Goal: Task Accomplishment & Management: Use online tool/utility

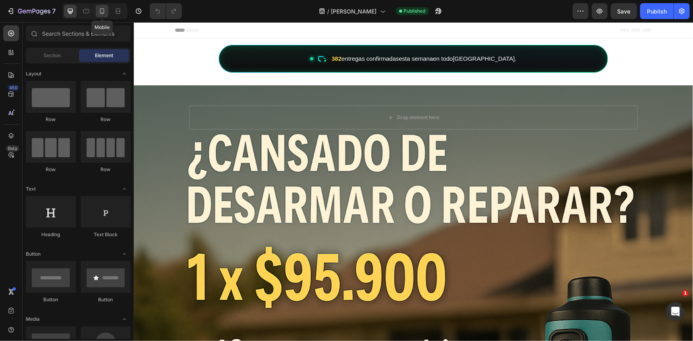
click at [106, 9] on icon at bounding box center [102, 11] width 8 height 8
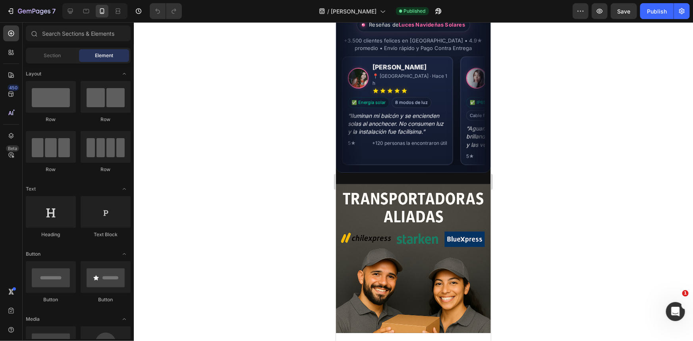
scroll to position [1714, 0]
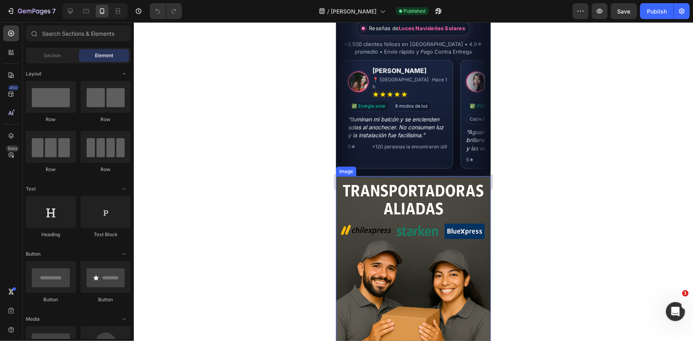
click at [438, 265] on img at bounding box center [413, 292] width 155 height 232
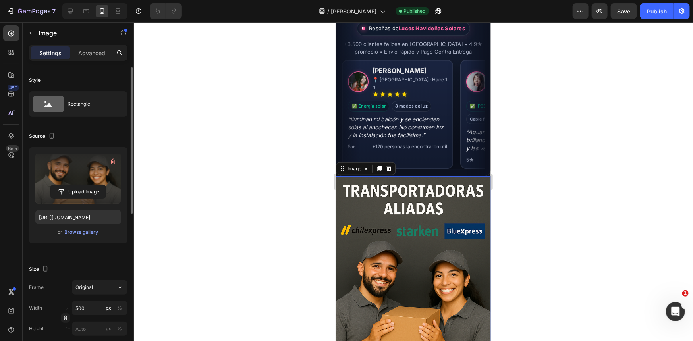
click at [77, 182] on label at bounding box center [78, 179] width 86 height 50
click at [77, 185] on input "file" at bounding box center [78, 192] width 55 height 14
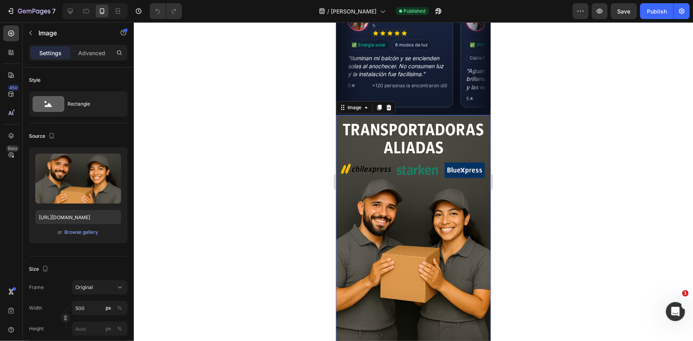
scroll to position [1915, 0]
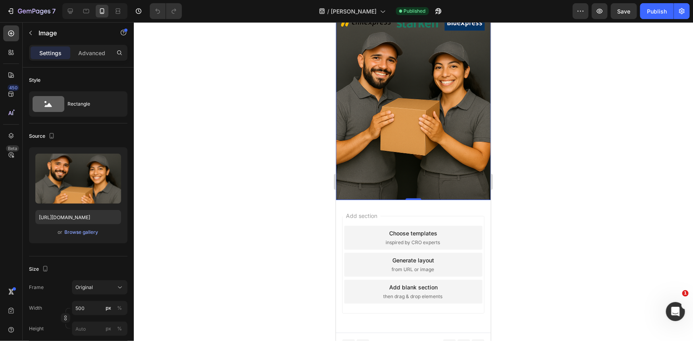
click at [402, 95] on img at bounding box center [413, 83] width 155 height 232
click at [98, 217] on input "[URL][DOMAIN_NAME]" at bounding box center [78, 217] width 86 height 14
paste input "66de7804-a8ff-4631-a78e-61ee0472e1c"
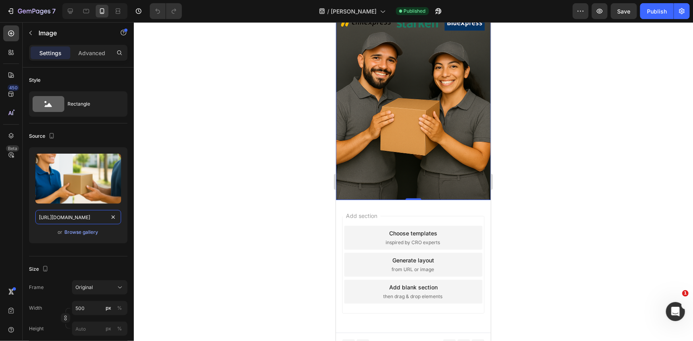
scroll to position [0, 242]
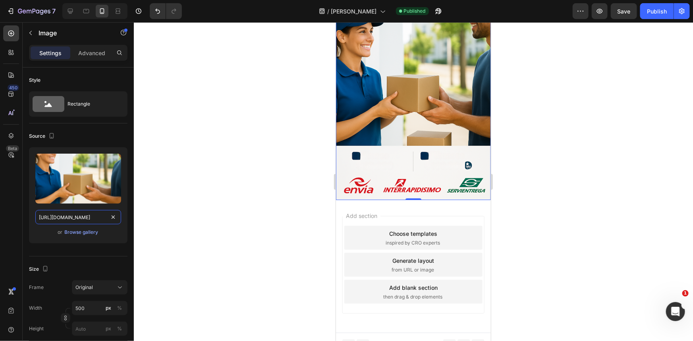
type input "[URL][DOMAIN_NAME]"
click at [313, 149] on div at bounding box center [413, 181] width 559 height 319
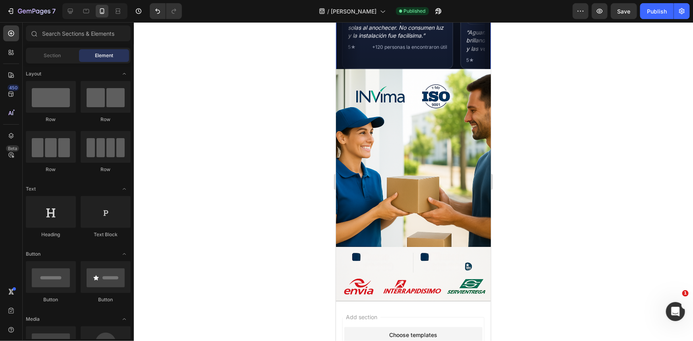
scroll to position [1806, 0]
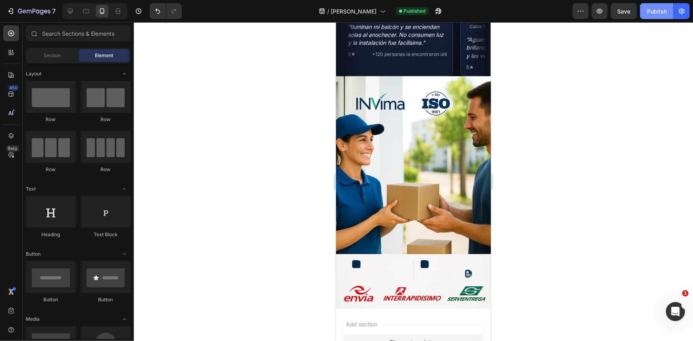
click at [660, 15] on button "Publish" at bounding box center [657, 11] width 33 height 16
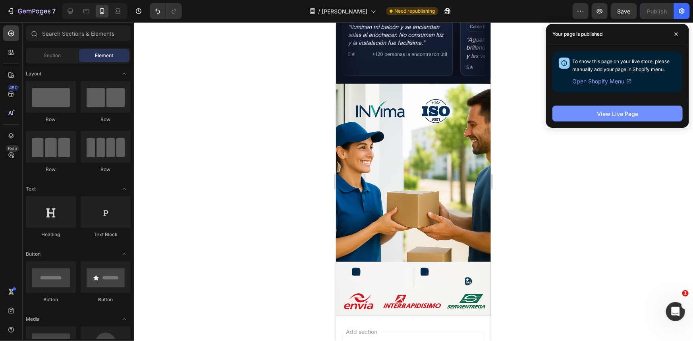
click at [608, 115] on div "View Live Page" at bounding box center [617, 114] width 41 height 8
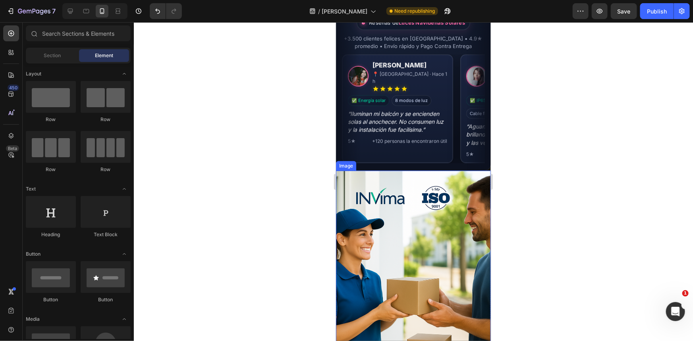
scroll to position [1698, 0]
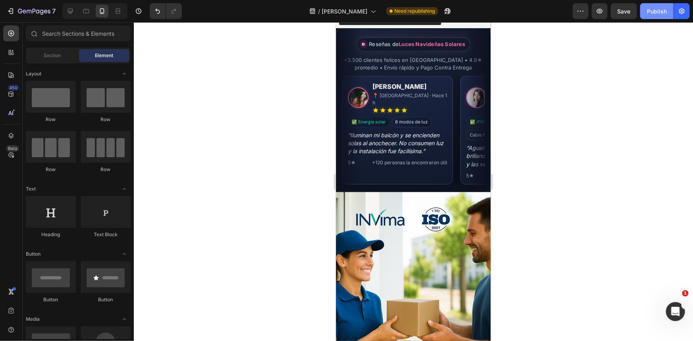
click at [652, 12] on div "Publish" at bounding box center [657, 11] width 20 height 8
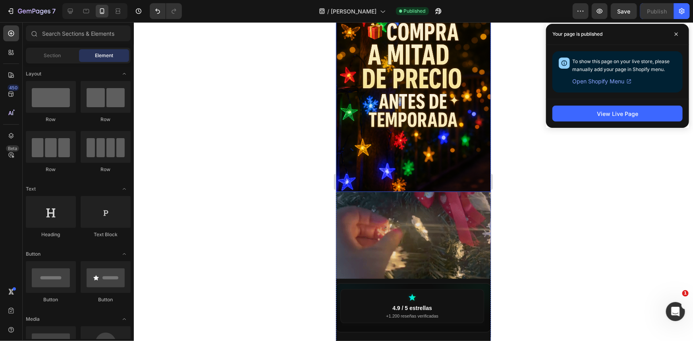
scroll to position [799, 0]
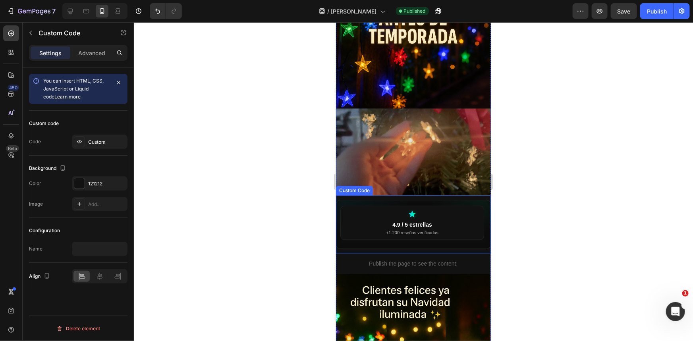
click at [411, 234] on div "4.9 / 5 estrellas +1.200 reseñas verificadas +8.500 personas lo usan a diario E…" at bounding box center [413, 224] width 155 height 58
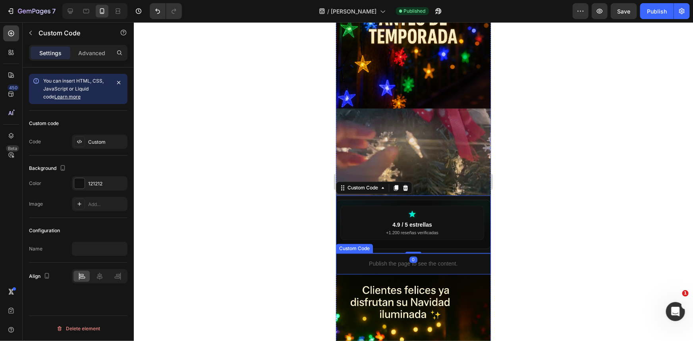
click at [439, 255] on div "Publish the page to see the content." at bounding box center [413, 263] width 155 height 21
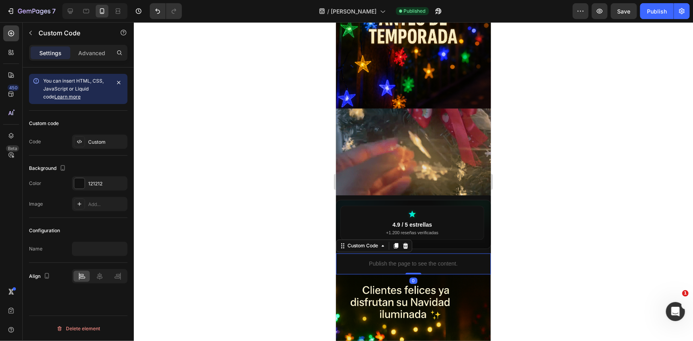
click at [95, 150] on div "Custom code Code Custom" at bounding box center [78, 133] width 99 height 45
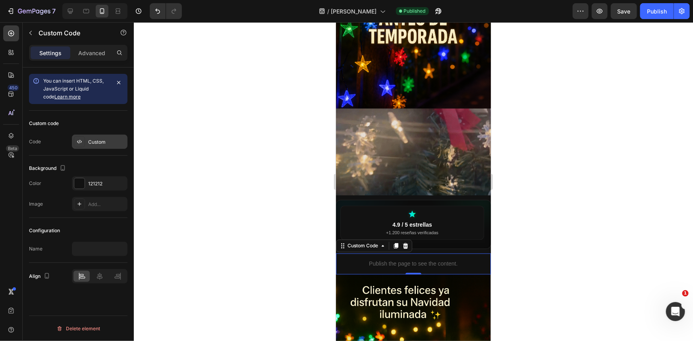
click at [95, 145] on div "Custom" at bounding box center [106, 142] width 37 height 7
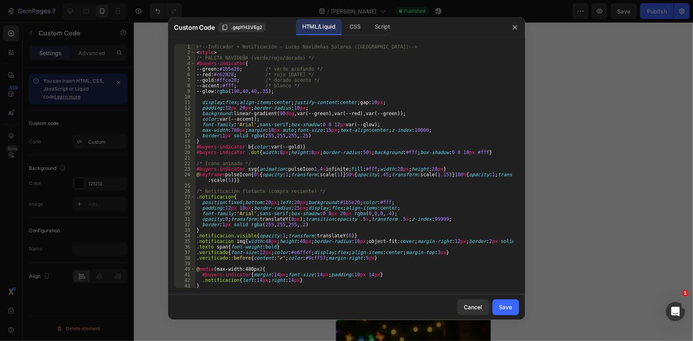
click at [352, 138] on div "<!-- Indicador + Notificación – Luces Navideñas Solares ([GEOGRAPHIC_DATA]) -->…" at bounding box center [354, 171] width 318 height 255
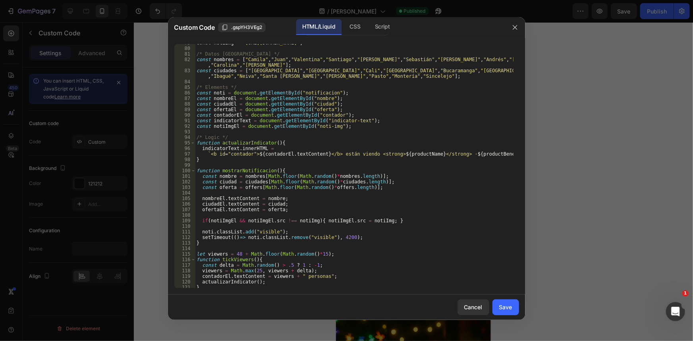
scroll to position [325, 0]
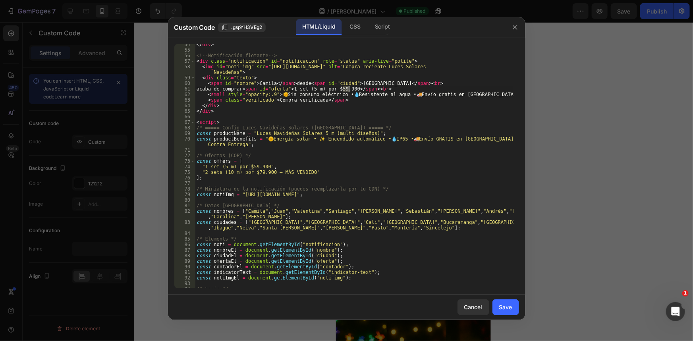
drag, startPoint x: 344, startPoint y: 88, endPoint x: 348, endPoint y: 89, distance: 5.0
click at [348, 89] on div "</ div > <!-- Notificación flotante --> < div class = "notificacion" id = "noti…" at bounding box center [354, 169] width 318 height 255
type textarea "acaba de comprar <span id="oferta">1 set (5 m) por $85.900</span><br>"
click at [504, 310] on div "Save" at bounding box center [505, 307] width 13 height 8
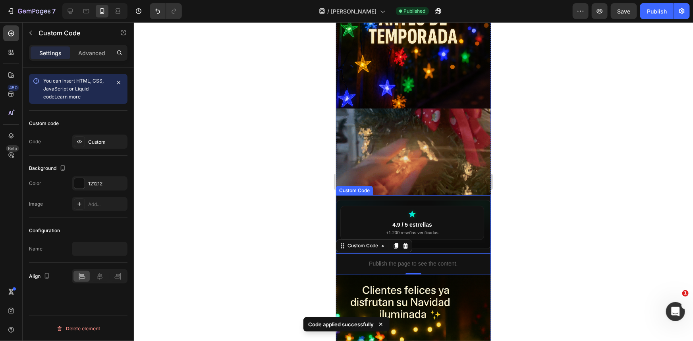
scroll to position [979, 0]
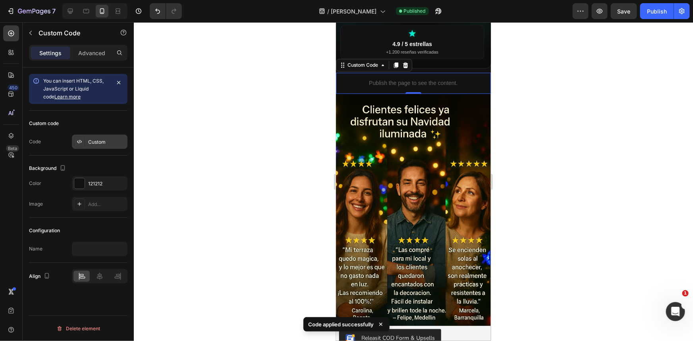
click at [112, 147] on div "Custom" at bounding box center [100, 142] width 56 height 14
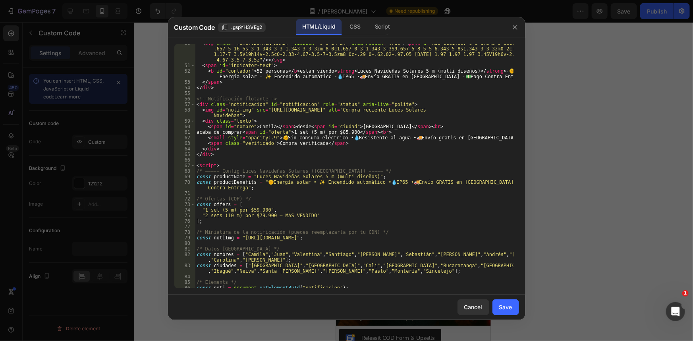
scroll to position [303, 0]
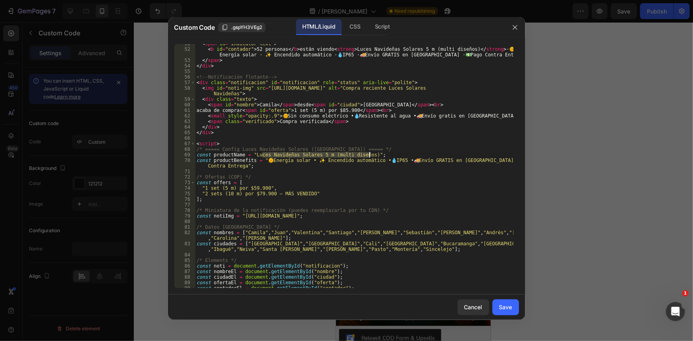
drag, startPoint x: 282, startPoint y: 156, endPoint x: 389, endPoint y: 158, distance: 106.9
click at [387, 157] on div "< span id = "indicator-text" > < b id = "contador" > 52 personas </ b > están v…" at bounding box center [354, 168] width 318 height 255
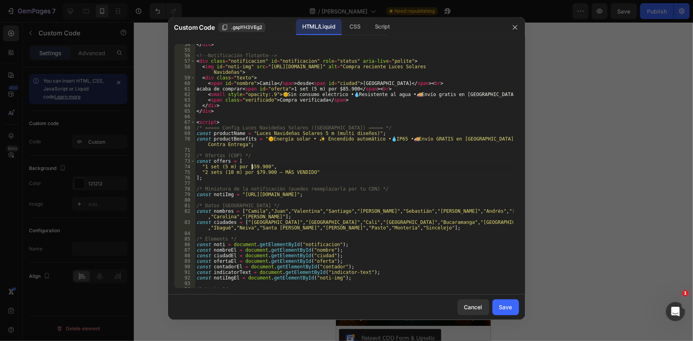
click at [253, 168] on div "</ div > <!-- Notificación flotante --> < div class = "notificacion" id = "noti…" at bounding box center [354, 169] width 318 height 255
click at [256, 174] on div "</ div > <!-- Notificación flotante --> < div class = "notificacion" id = "noti…" at bounding box center [354, 169] width 318 height 255
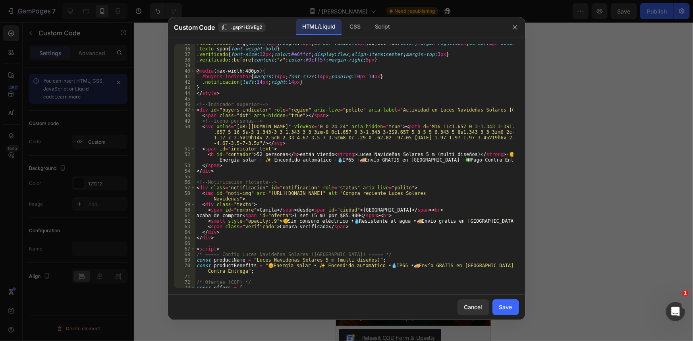
scroll to position [263, 0]
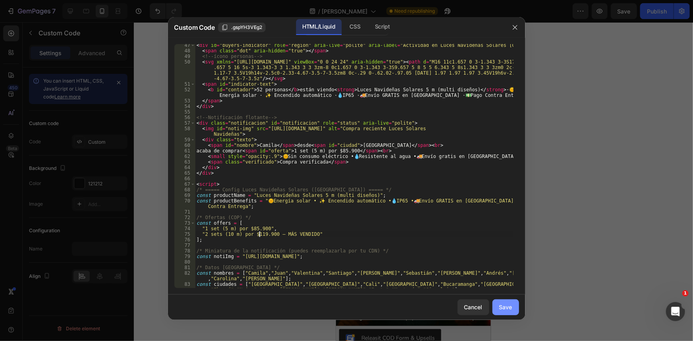
type textarea ""2 sets (10 m) por $119.900 – MÁS VENDIDO""
click at [517, 312] on button "Save" at bounding box center [506, 308] width 27 height 16
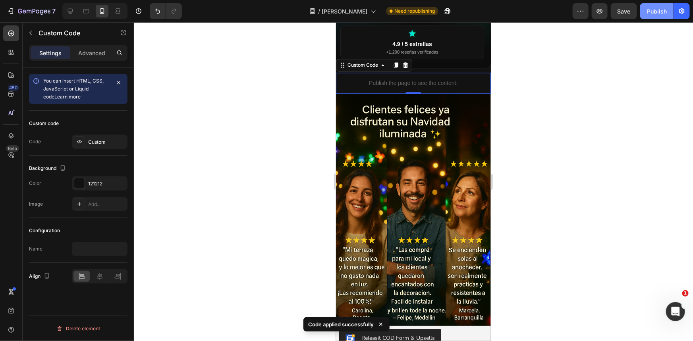
click at [650, 16] on button "Publish" at bounding box center [657, 11] width 33 height 16
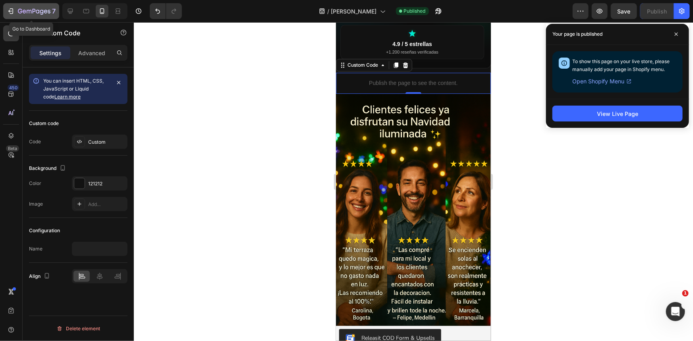
click at [14, 13] on icon "button" at bounding box center [11, 11] width 8 height 8
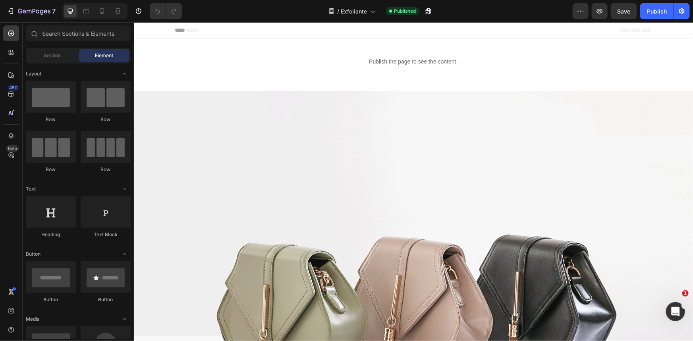
click at [111, 12] on div at bounding box center [94, 11] width 65 height 16
click at [103, 12] on icon at bounding box center [102, 11] width 8 height 8
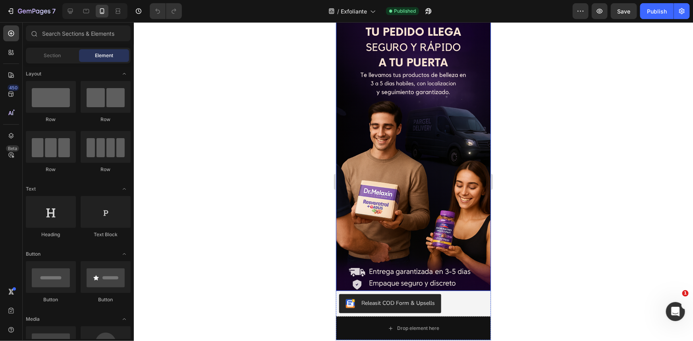
scroll to position [1518, 0]
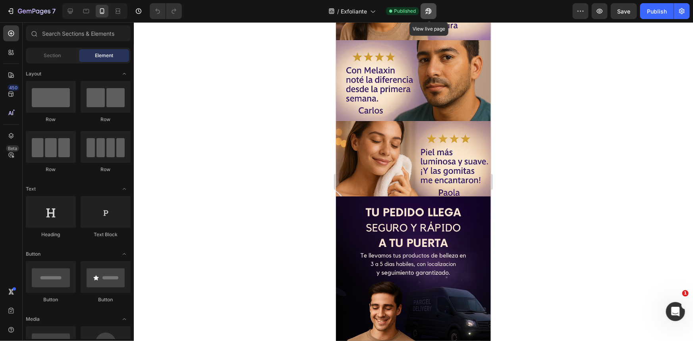
click at [426, 12] on icon "button" at bounding box center [429, 11] width 8 height 8
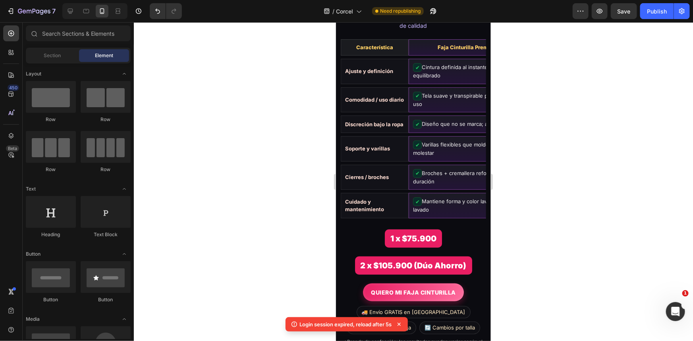
scroll to position [1697, 0]
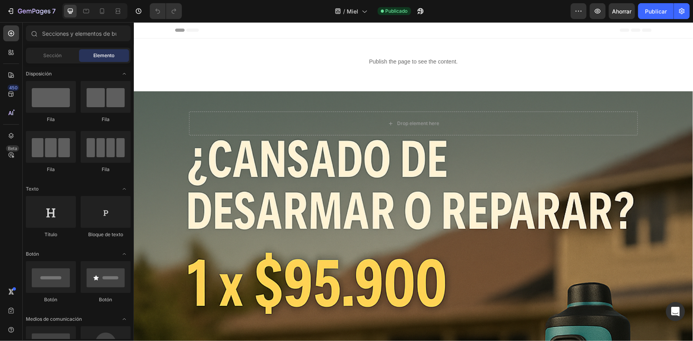
scroll to position [289, 0]
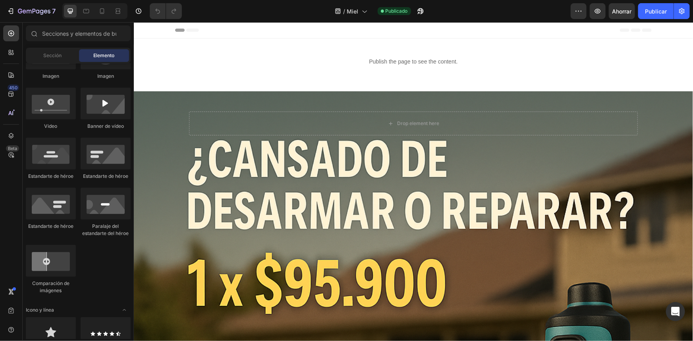
click at [104, 21] on div "7 Version history / Miel Publicado Avance Ahorrar Publicar" at bounding box center [346, 11] width 693 height 23
click at [104, 17] on div at bounding box center [94, 11] width 65 height 16
click at [104, 13] on icon at bounding box center [102, 11] width 4 height 6
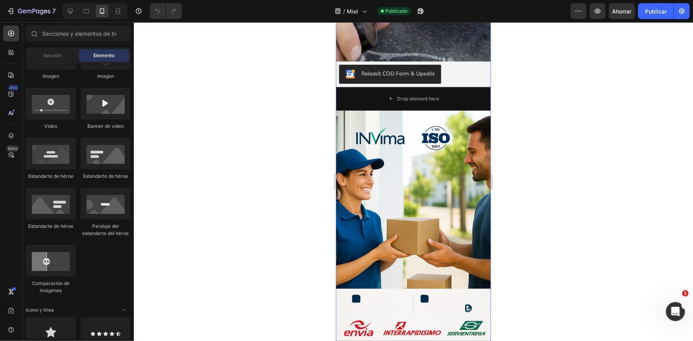
scroll to position [2275, 0]
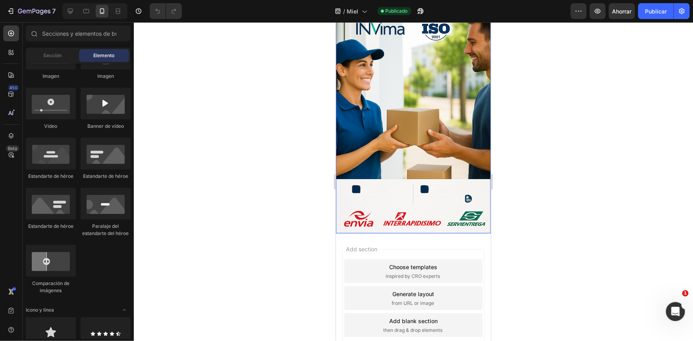
click at [407, 141] on img at bounding box center [413, 117] width 155 height 233
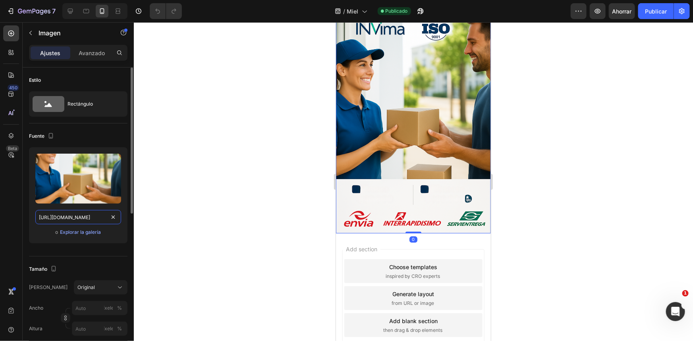
click at [82, 217] on input "https://cdn.shopify.com/s/files/1/0755/2558/7199/files/gempages_566434769475208…" at bounding box center [78, 217] width 86 height 14
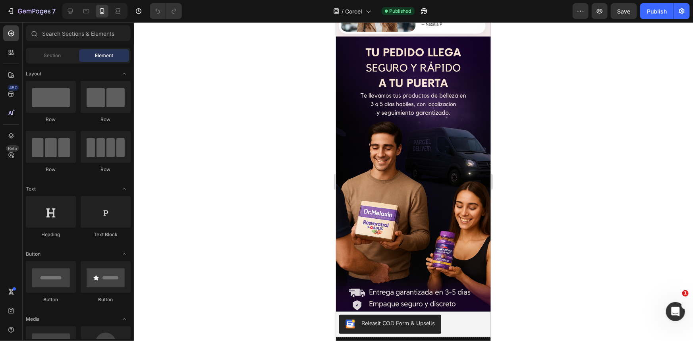
scroll to position [2218, 0]
